Goal: Information Seeking & Learning: Find specific fact

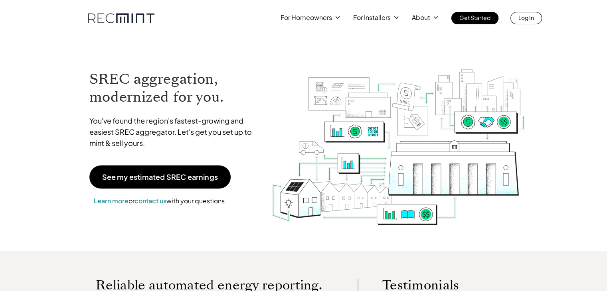
click at [394, 24] on div "For Homeowners For Installers About Get Started Log In" at bounding box center [303, 18] width 607 height 36
click at [394, 22] on div at bounding box center [376, 42] width 54 height 61
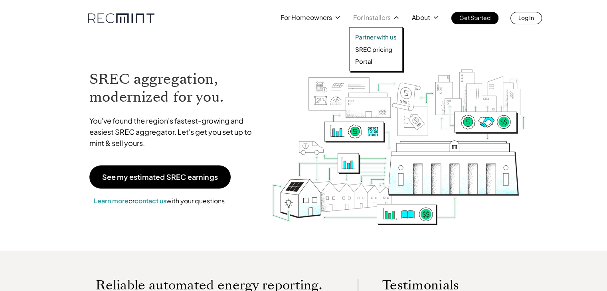
click at [374, 46] on p "SREC pricing" at bounding box center [373, 50] width 37 height 8
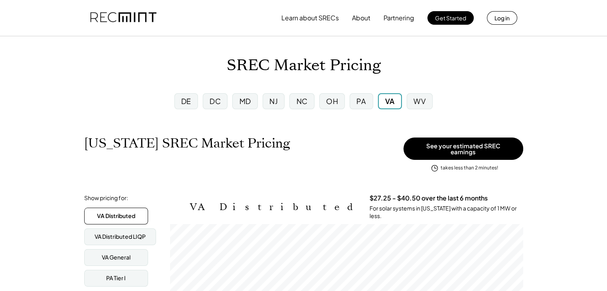
scroll to position [131, 353]
click at [357, 101] on div "PA" at bounding box center [361, 101] width 10 height 10
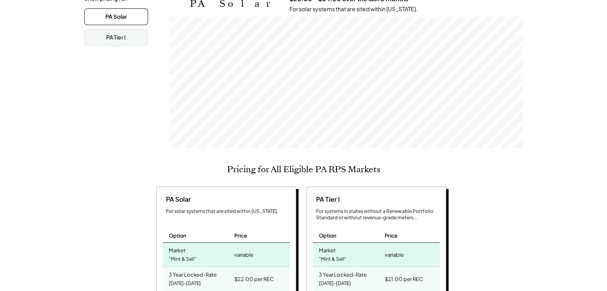
scroll to position [160, 0]
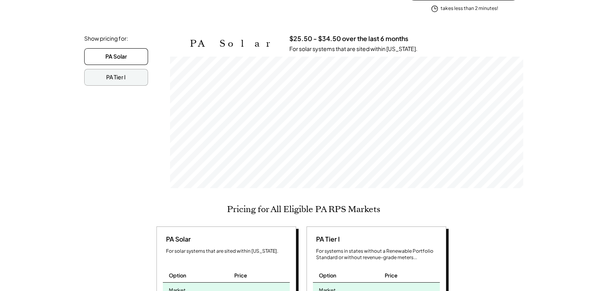
click at [122, 73] on div "PA Tier I" at bounding box center [116, 77] width 20 height 8
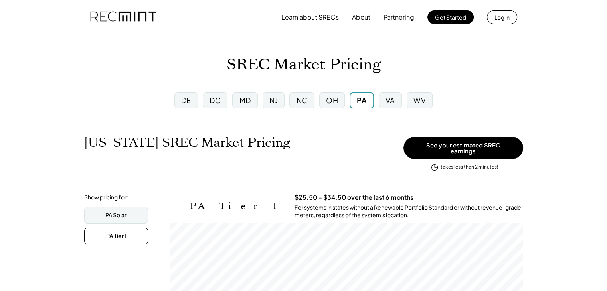
scroll to position [0, 0]
